Goal: Communication & Community: Ask a question

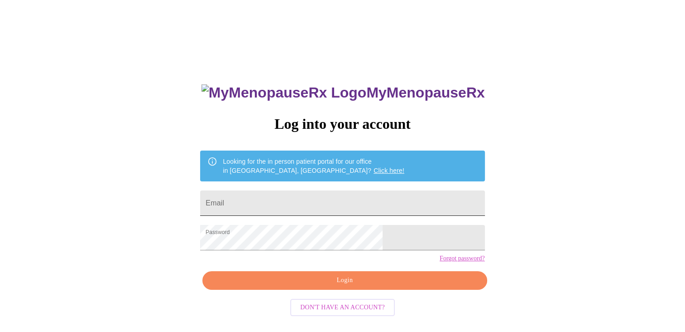
click at [326, 204] on input "Email" at bounding box center [342, 202] width 284 height 25
type input "kshay113@gmail.com"
click at [320, 286] on span "Login" at bounding box center [345, 280] width 264 height 11
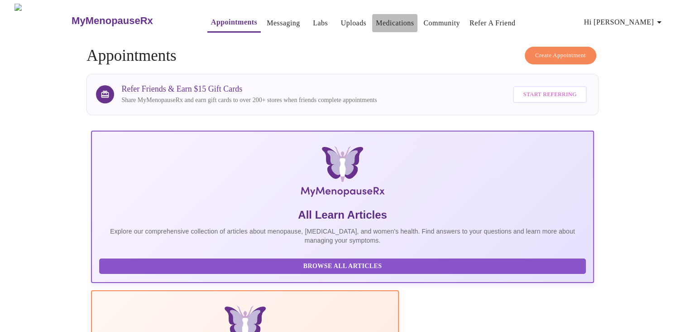
click at [376, 20] on link "Medications" at bounding box center [395, 23] width 38 height 13
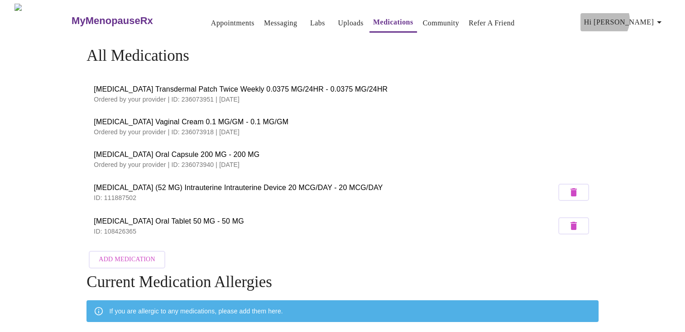
click at [652, 16] on span "Hi [PERSON_NAME]" at bounding box center [624, 22] width 81 height 13
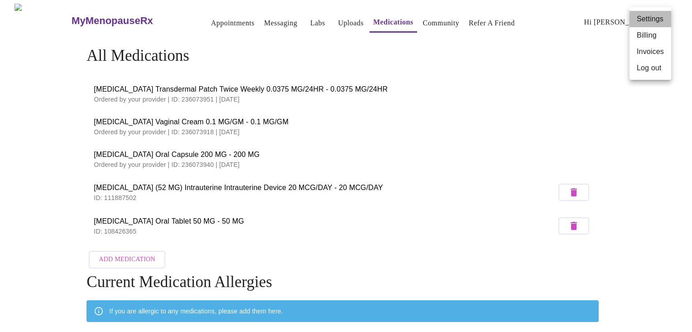
click at [652, 20] on li "Settings" at bounding box center [651, 19] width 42 height 16
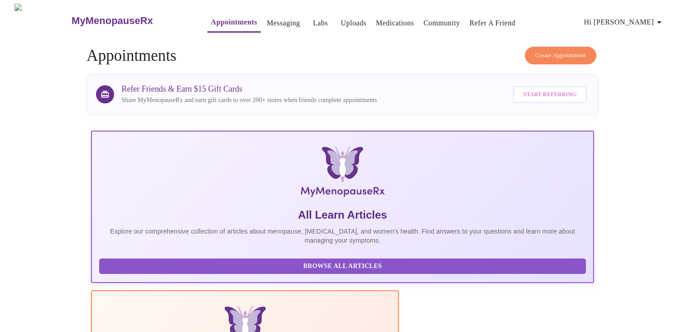
click at [655, 17] on span "Hi [PERSON_NAME]" at bounding box center [624, 22] width 81 height 13
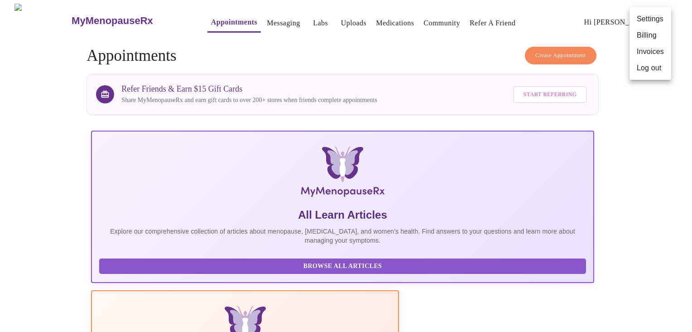
click at [650, 17] on li "Settings" at bounding box center [651, 19] width 42 height 16
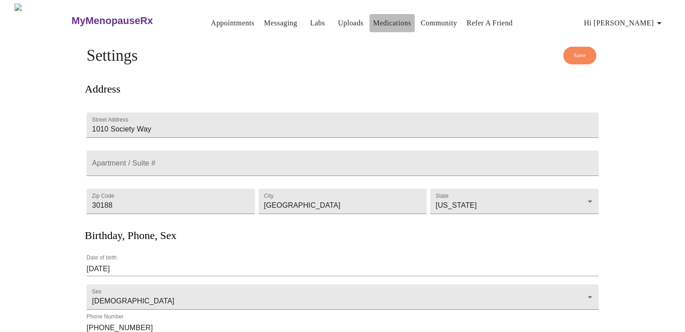
click at [394, 18] on link "Medications" at bounding box center [392, 23] width 38 height 13
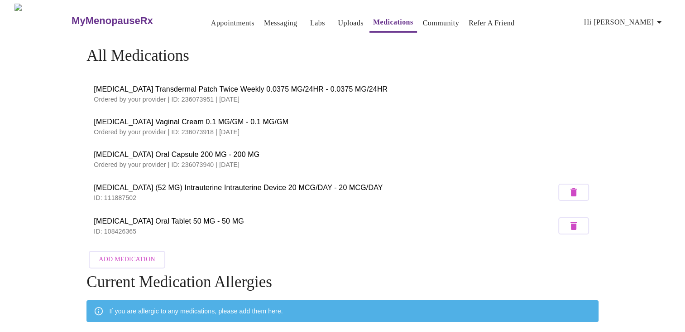
click at [264, 22] on link "Messaging" at bounding box center [280, 23] width 33 height 13
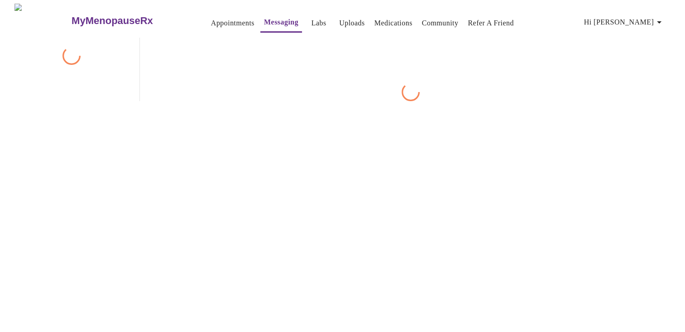
click at [264, 22] on link "Messaging" at bounding box center [281, 22] width 34 height 13
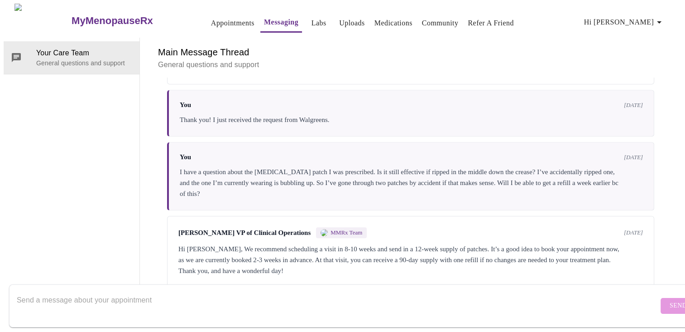
scroll to position [679, 0]
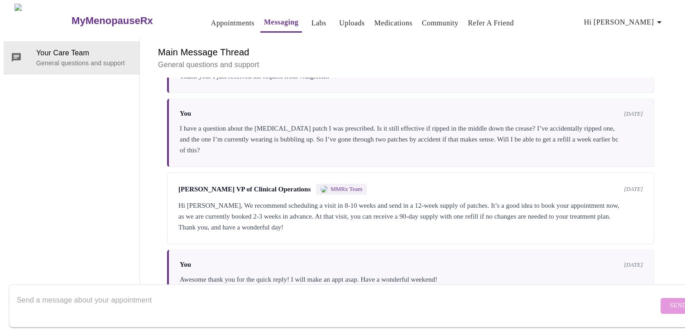
click at [600, 279] on div "Send" at bounding box center [351, 305] width 703 height 52
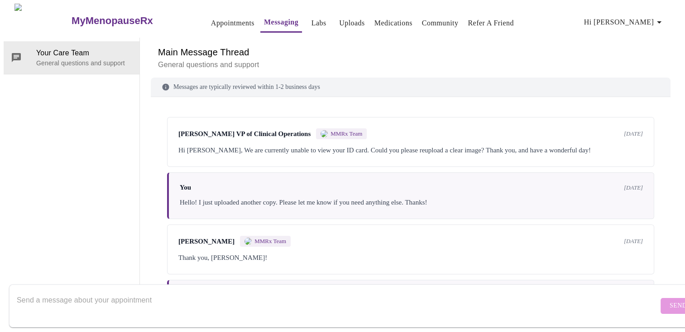
scroll to position [0, 0]
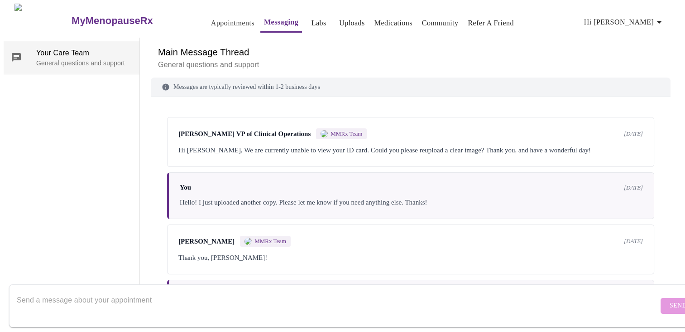
click at [91, 53] on span "Your Care Team" at bounding box center [84, 53] width 96 height 11
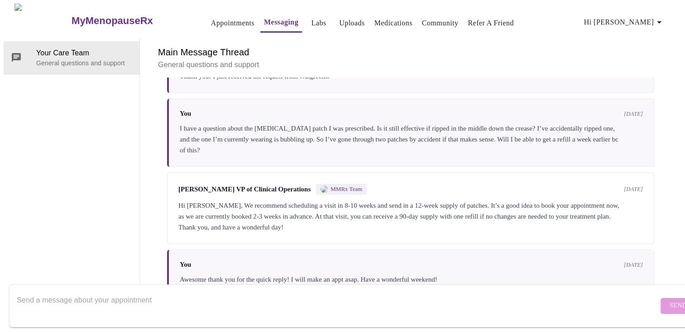
scroll to position [34, 0]
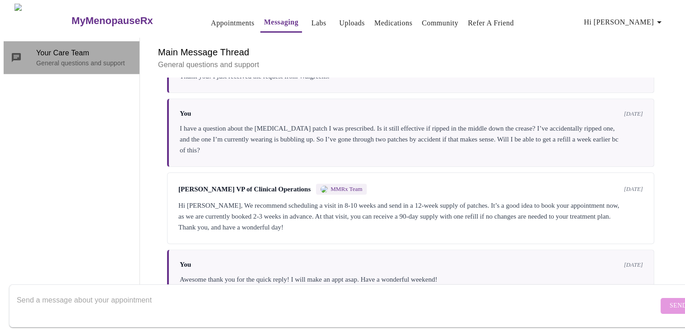
click at [74, 41] on div "Your Care Team General questions and support" at bounding box center [72, 57] width 136 height 33
click at [75, 41] on div "Your Care Team General questions and support" at bounding box center [72, 57] width 136 height 33
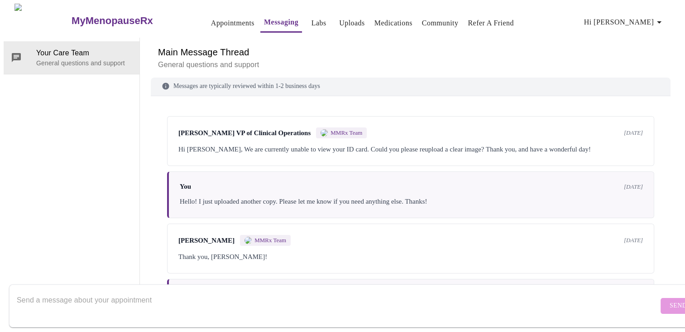
scroll to position [0, 0]
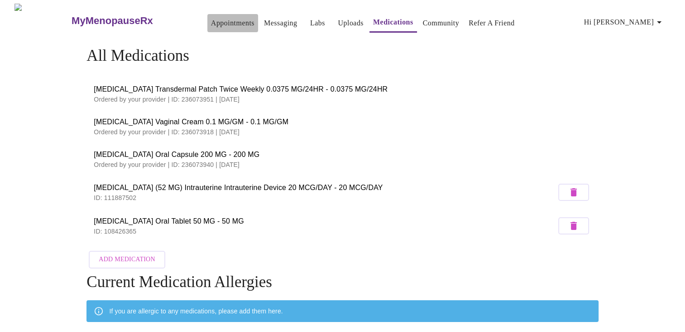
click at [217, 20] on link "Appointments" at bounding box center [232, 23] width 43 height 13
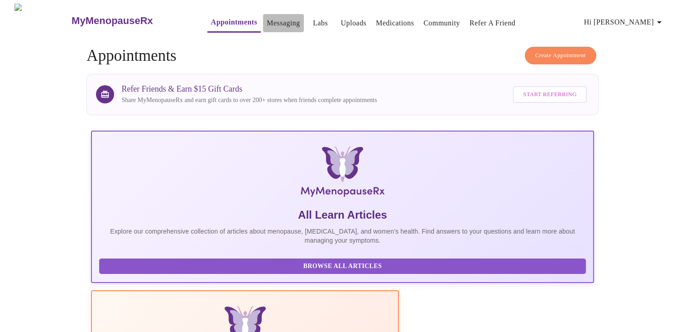
click at [267, 18] on link "Messaging" at bounding box center [283, 23] width 33 height 13
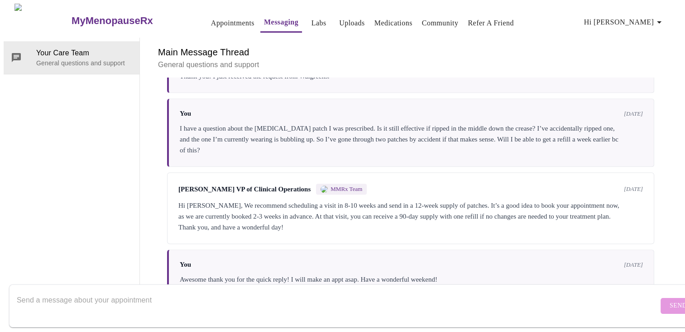
scroll to position [679, 0]
click at [306, 291] on textarea "Send a message about your appointment" at bounding box center [338, 305] width 642 height 29
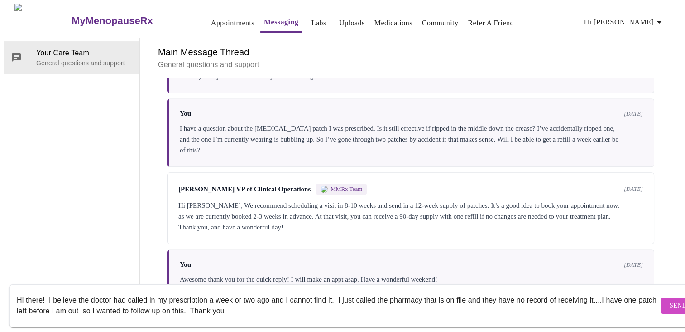
type textarea "Hi there! I believe the doctor had called in my prescription a week or two ago …"
click at [670, 300] on span "Send" at bounding box center [678, 305] width 17 height 11
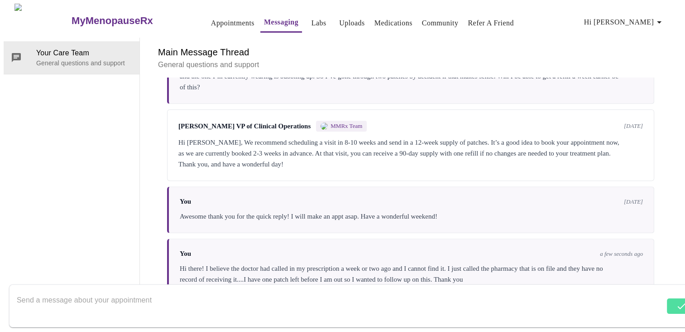
scroll to position [0, 0]
click at [375, 19] on link "Medications" at bounding box center [394, 23] width 38 height 13
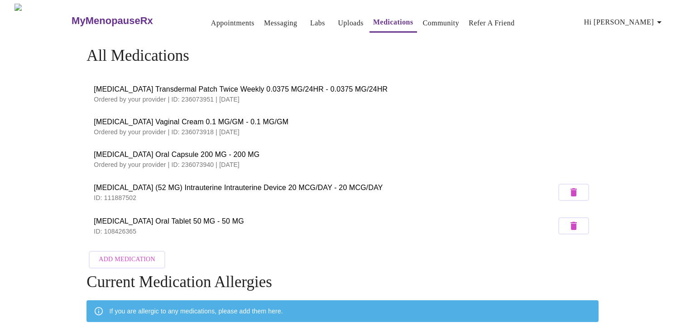
click at [212, 17] on link "Appointments" at bounding box center [232, 23] width 43 height 13
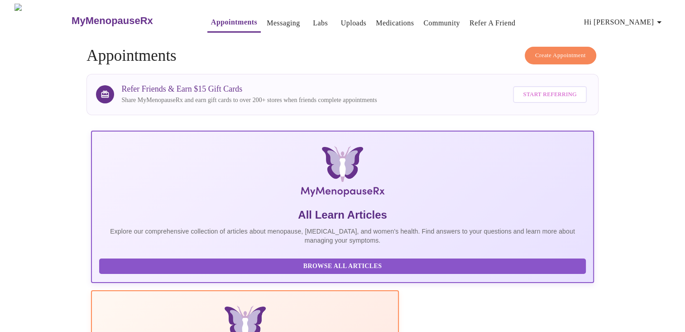
click at [267, 18] on link "Messaging" at bounding box center [283, 23] width 33 height 13
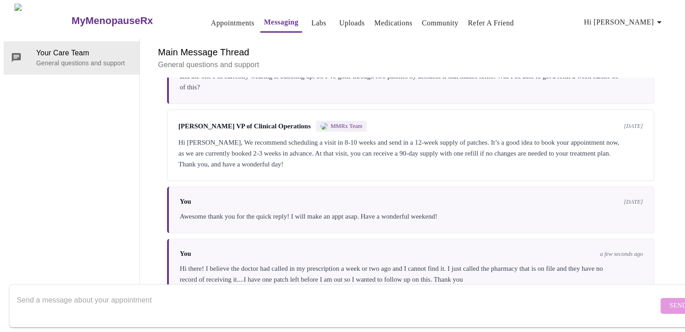
scroll to position [744, 0]
click at [349, 296] on textarea "Send a message about your appointment" at bounding box center [338, 305] width 642 height 29
click at [511, 294] on textarea "Send a message about your appointment" at bounding box center [338, 305] width 642 height 29
type textarea "i"
type textarea "It looks like it was ordered on 8/25 but I do not know where it was sent to?"
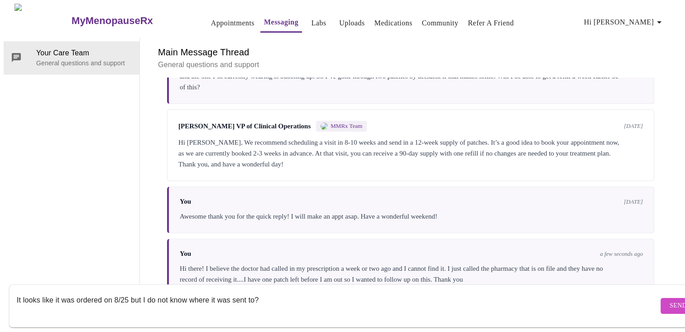
click at [670, 300] on span "Send" at bounding box center [678, 305] width 17 height 11
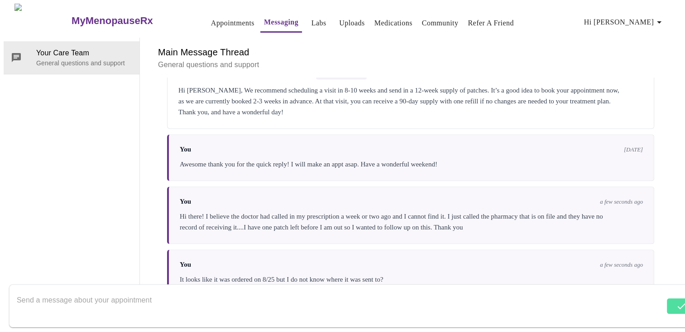
scroll to position [0, 0]
click at [211, 19] on link "Appointments" at bounding box center [232, 23] width 43 height 13
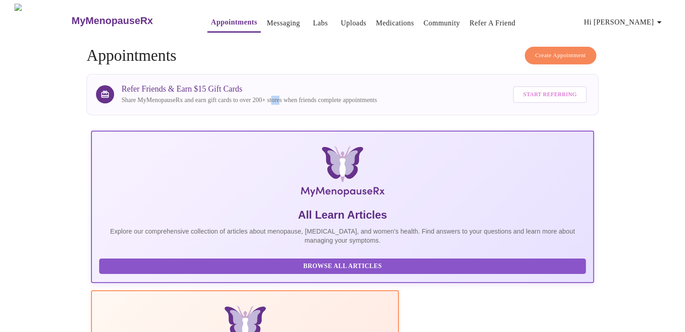
click at [295, 92] on div "Refer Friends & Earn $15 Gift Cards Share MyMenopauseRx and earn gift cards to …" at bounding box center [248, 94] width 255 height 20
drag, startPoint x: 295, startPoint y: 92, endPoint x: 409, endPoint y: 94, distance: 114.2
click at [377, 97] on p "Share MyMenopauseRx and earn gift cards to over 200+ stores when friends comple…" at bounding box center [248, 100] width 255 height 9
click at [633, 22] on span "Hi [PERSON_NAME]" at bounding box center [624, 22] width 81 height 13
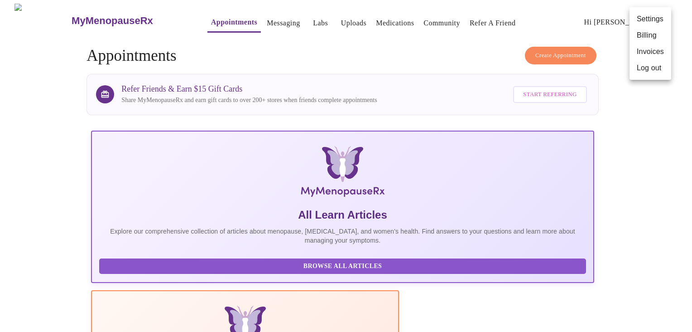
click at [529, 14] on div at bounding box center [346, 166] width 692 height 332
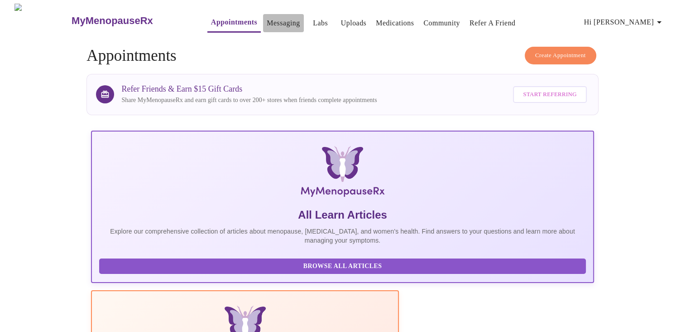
click at [267, 17] on link "Messaging" at bounding box center [283, 23] width 33 height 13
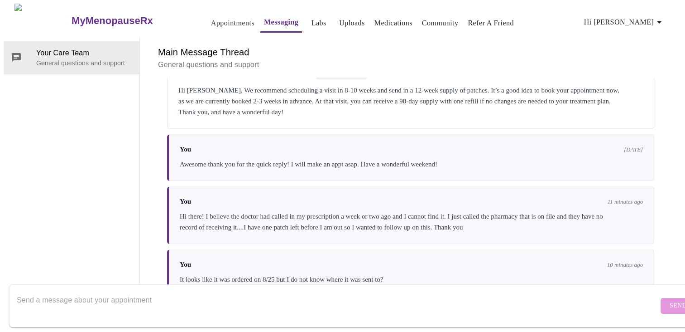
scroll to position [799, 0]
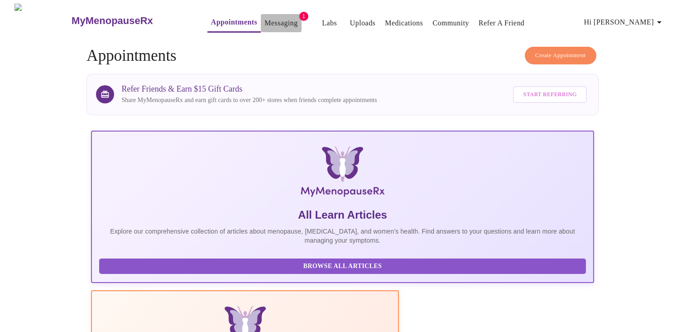
click at [265, 19] on link "Messaging" at bounding box center [281, 23] width 33 height 13
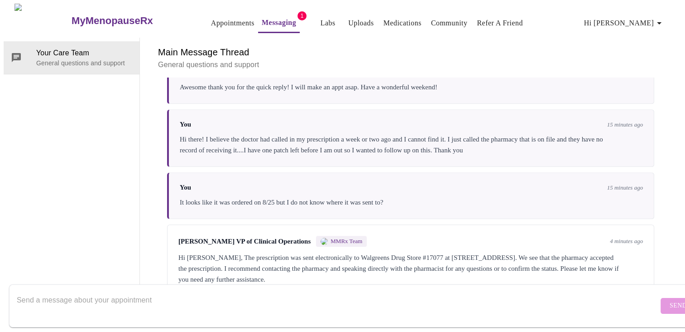
scroll to position [877, 0]
click at [143, 291] on textarea "Send a message about your appointment" at bounding box center [338, 305] width 642 height 29
type textarea "Thank you!"
click at [670, 300] on span "Send" at bounding box center [678, 305] width 17 height 11
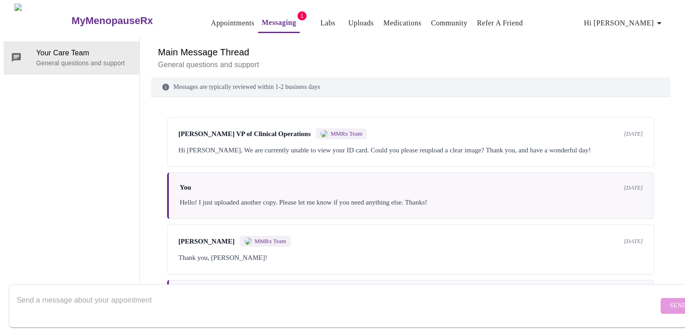
scroll to position [0, 0]
click at [384, 20] on link "Medications" at bounding box center [403, 23] width 38 height 13
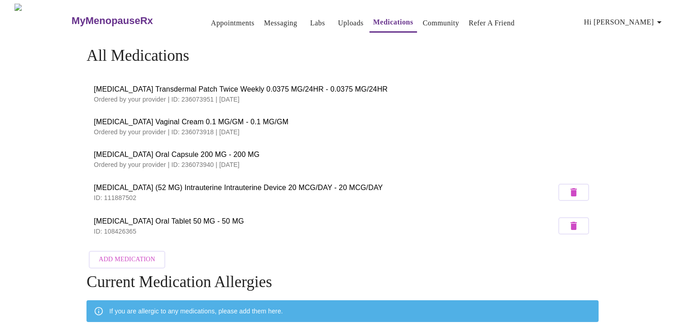
click at [433, 175] on li "Mirena (52 MG) Intrauterine Intrauterine Device 20 MCG/DAY - 20 MCG/DAY ID: 111…" at bounding box center [343, 192] width 512 height 34
drag, startPoint x: 321, startPoint y: 185, endPoint x: 346, endPoint y: 187, distance: 25.5
click at [346, 187] on span "Mirena (52 MG) Intrauterine Intrauterine Device 20 MCG/DAY - 20 MCG/DAY" at bounding box center [325, 187] width 462 height 11
drag, startPoint x: 346, startPoint y: 187, endPoint x: 334, endPoint y: 199, distance: 17.0
click at [334, 199] on li "Mirena (52 MG) Intrauterine Intrauterine Device 20 MCG/DAY - 20 MCG/DAY ID: 111…" at bounding box center [343, 192] width 512 height 34
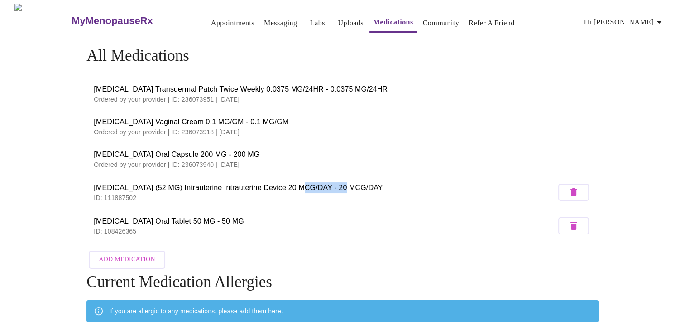
drag, startPoint x: 297, startPoint y: 185, endPoint x: 343, endPoint y: 184, distance: 46.2
click at [343, 184] on span "Mirena (52 MG) Intrauterine Intrauterine Device 20 MCG/DAY - 20 MCG/DAY" at bounding box center [325, 187] width 462 height 11
click at [227, 183] on span "Mirena (52 MG) Intrauterine Intrauterine Device 20 MCG/DAY - 20 MCG/DAY" at bounding box center [325, 187] width 462 height 11
drag, startPoint x: 227, startPoint y: 183, endPoint x: 339, endPoint y: 185, distance: 112.3
click at [339, 185] on span "Mirena (52 MG) Intrauterine Intrauterine Device 20 MCG/DAY - 20 MCG/DAY" at bounding box center [325, 187] width 462 height 11
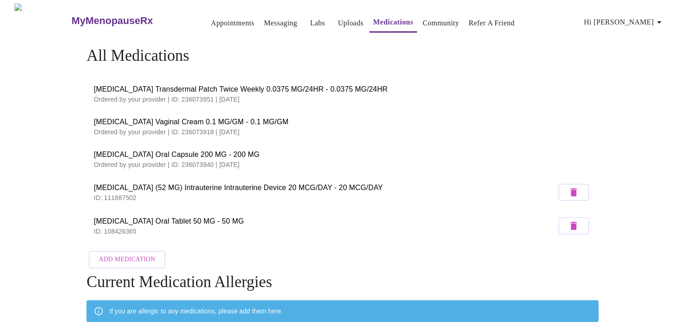
drag, startPoint x: 339, startPoint y: 185, endPoint x: 362, endPoint y: 218, distance: 40.3
click at [362, 218] on span "Zoloft Oral Tablet 50 MG - 50 MG" at bounding box center [325, 221] width 462 height 11
